Goal: Check status: Check status

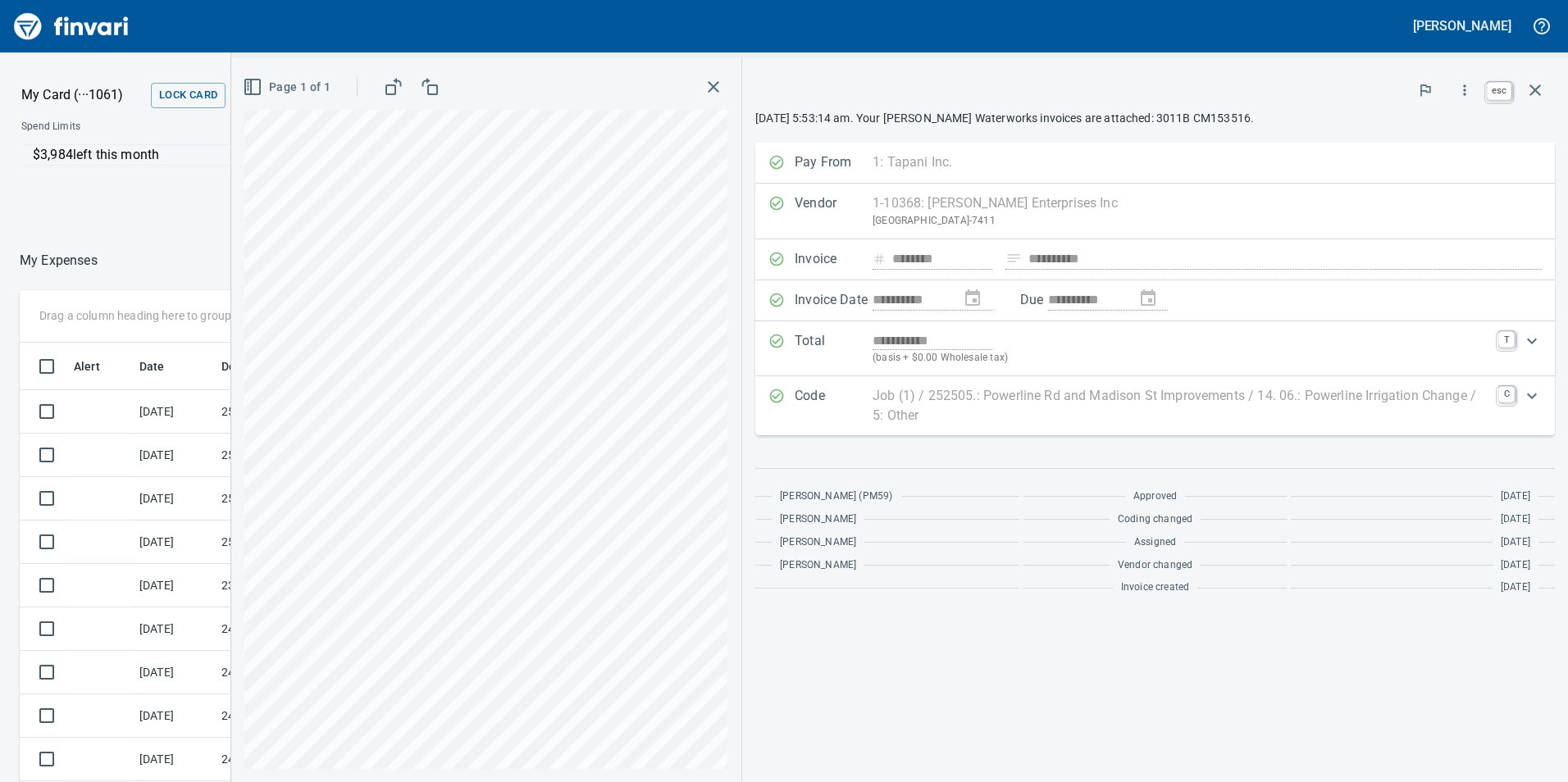
scroll to position [590, 1082]
click at [1543, 89] on icon "button" at bounding box center [1535, 91] width 20 height 20
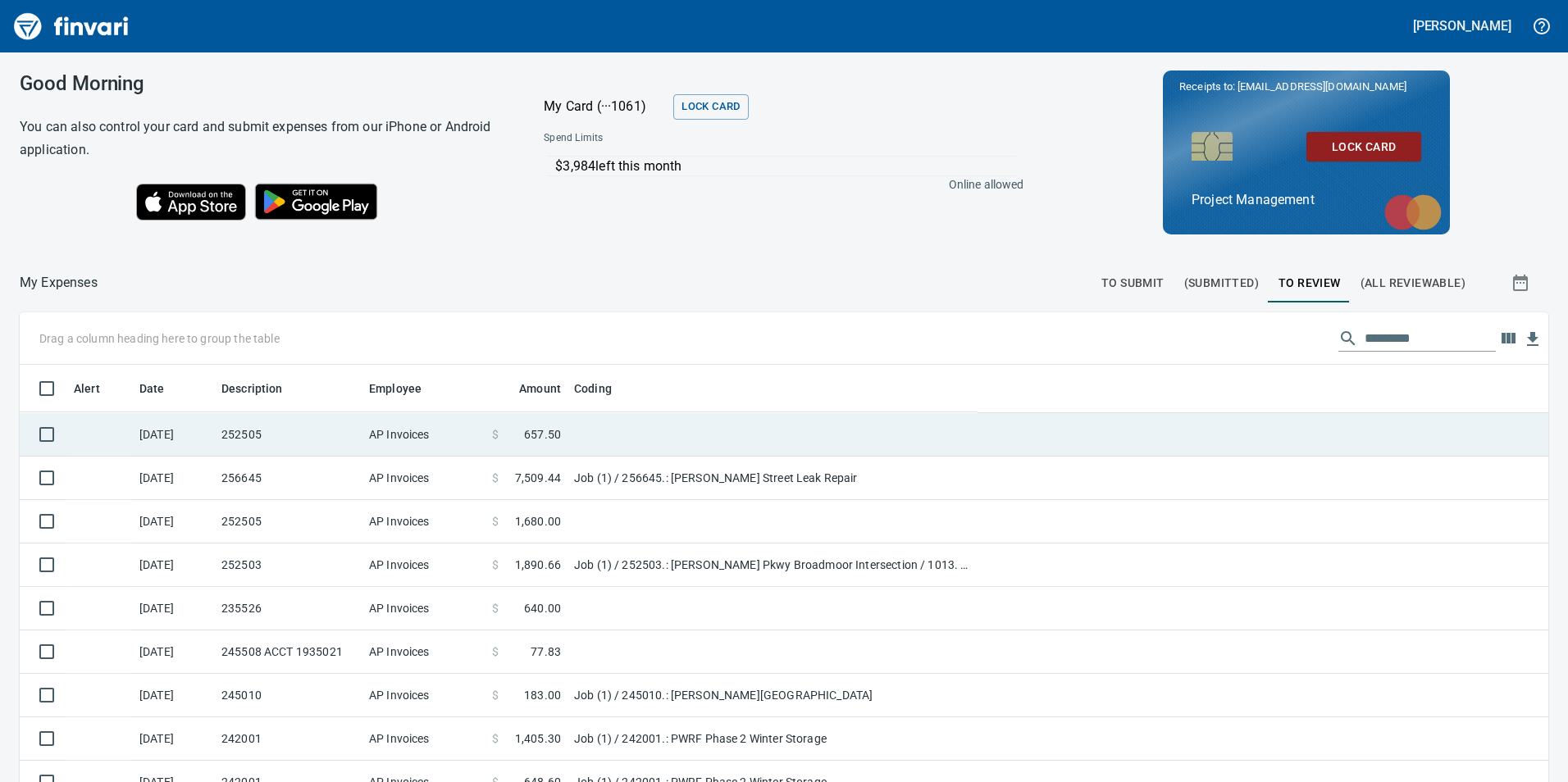
scroll to position [590, 1492]
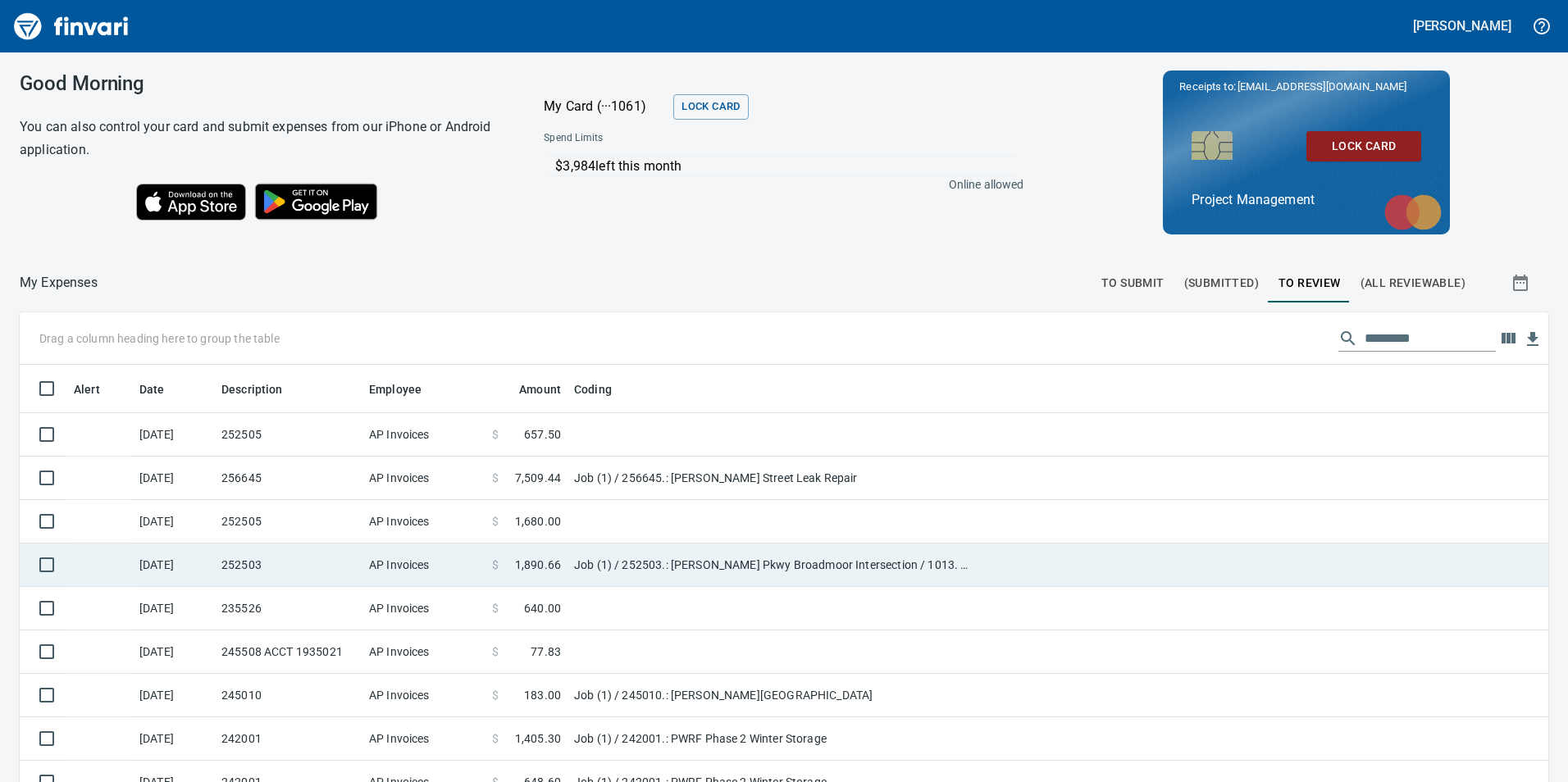
click at [639, 559] on td "Job (1) / 252503.: [PERSON_NAME] Pkwy Broadmoor Intersection / 1013. .: Roadsid…" at bounding box center [772, 565] width 410 height 44
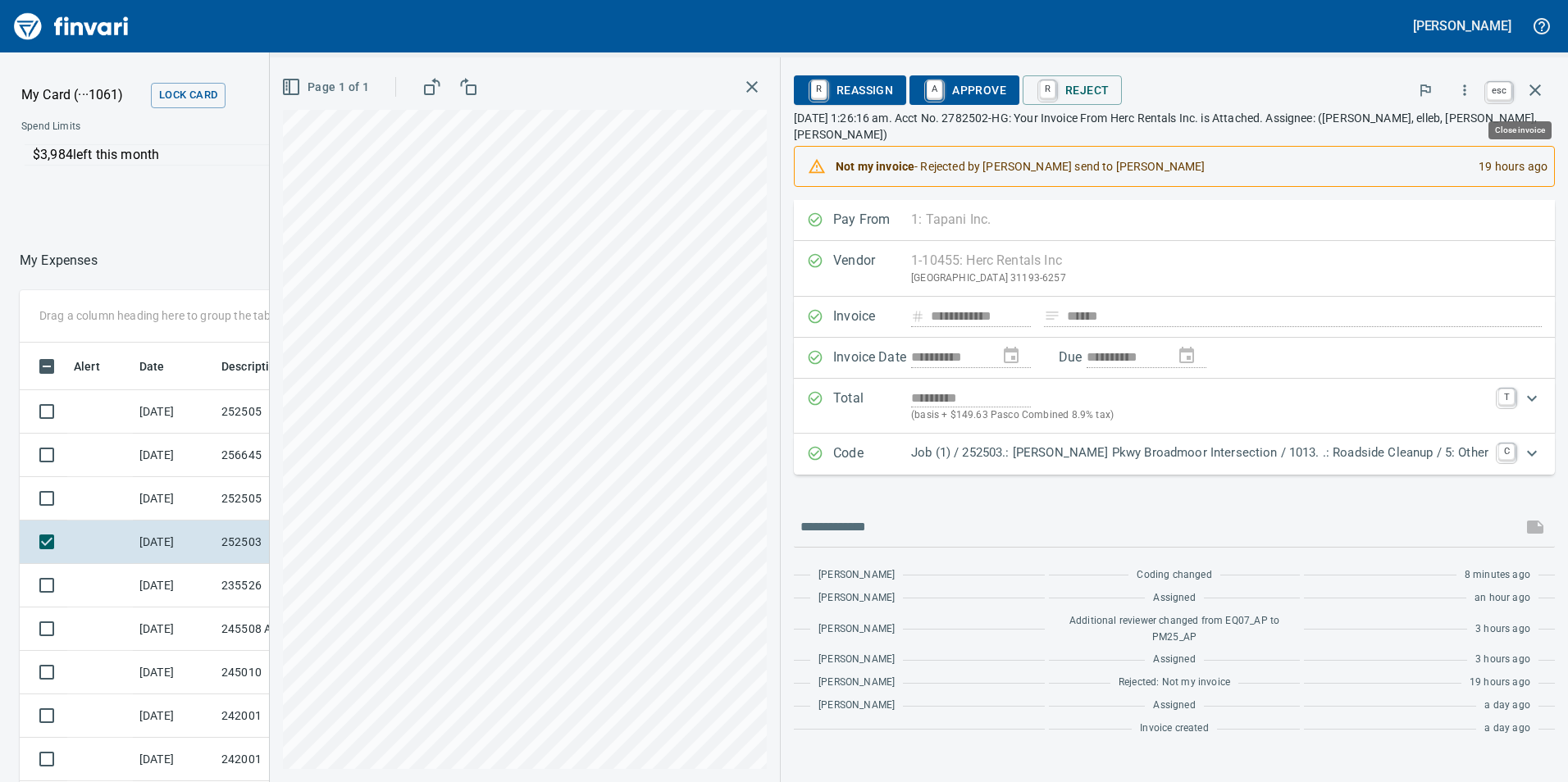
scroll to position [590, 1082]
click at [1540, 94] on icon "button" at bounding box center [1535, 90] width 12 height 12
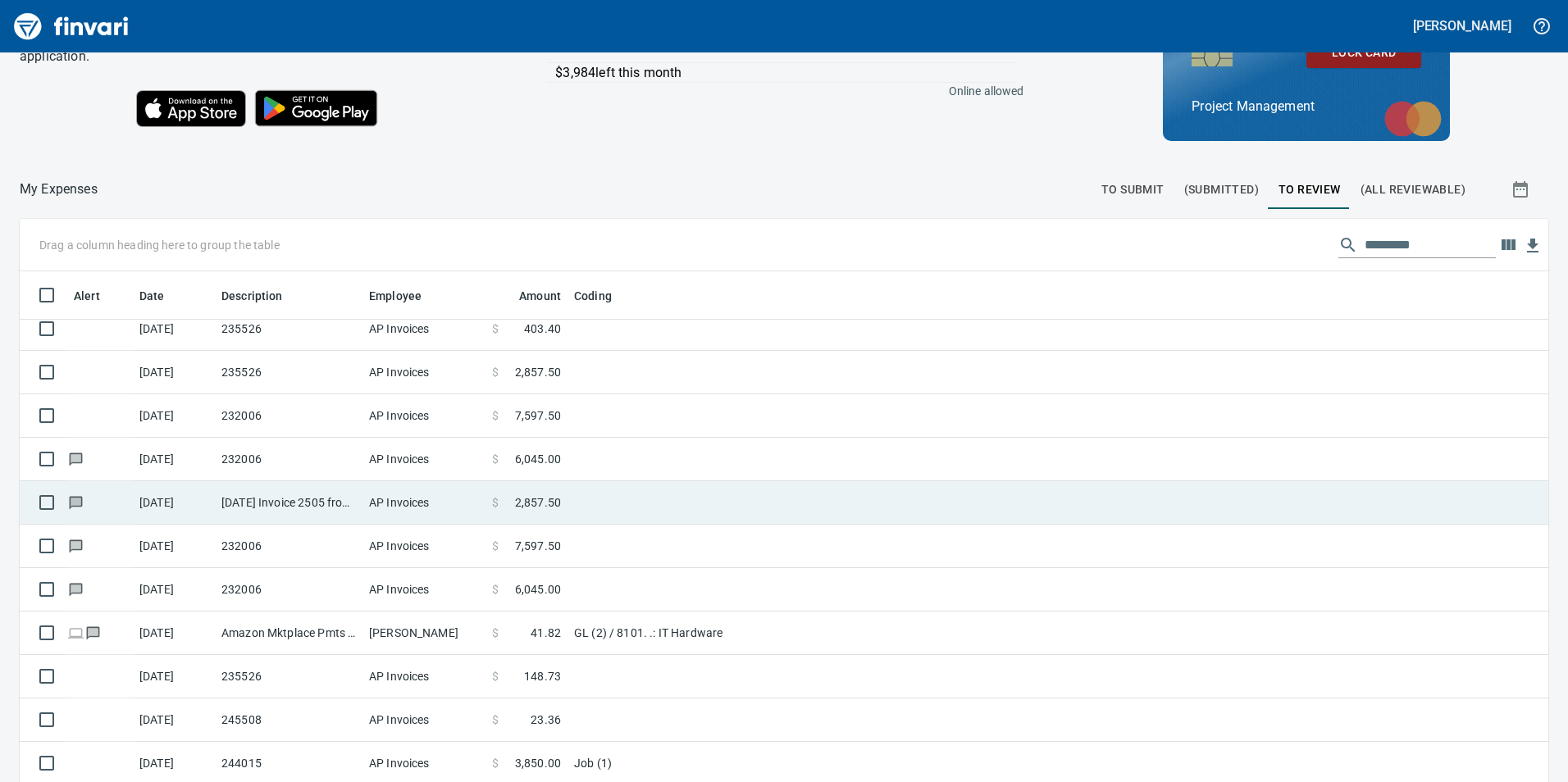
scroll to position [184, 0]
